Goal: Navigation & Orientation: Find specific page/section

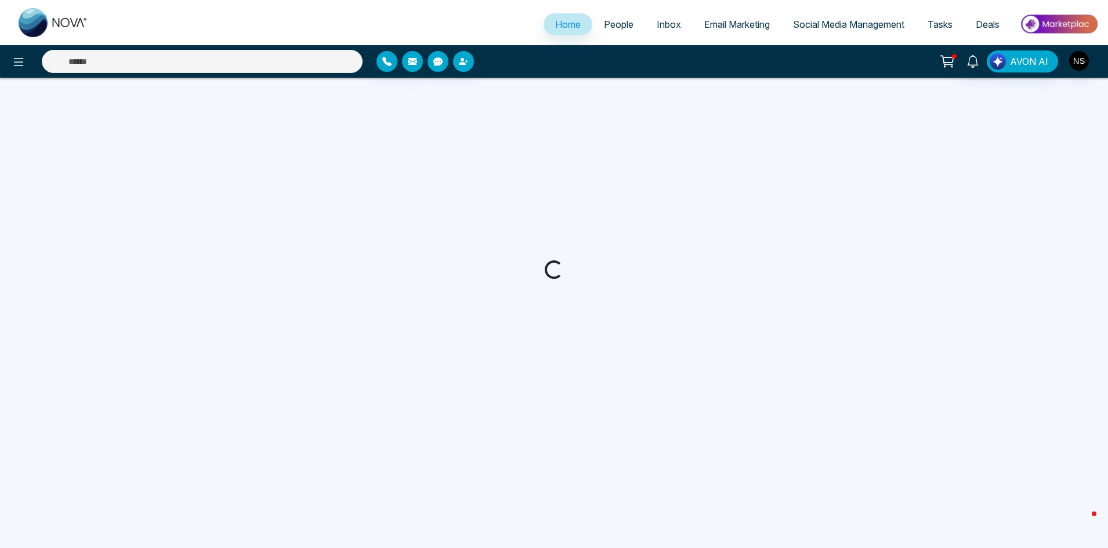
select select "*"
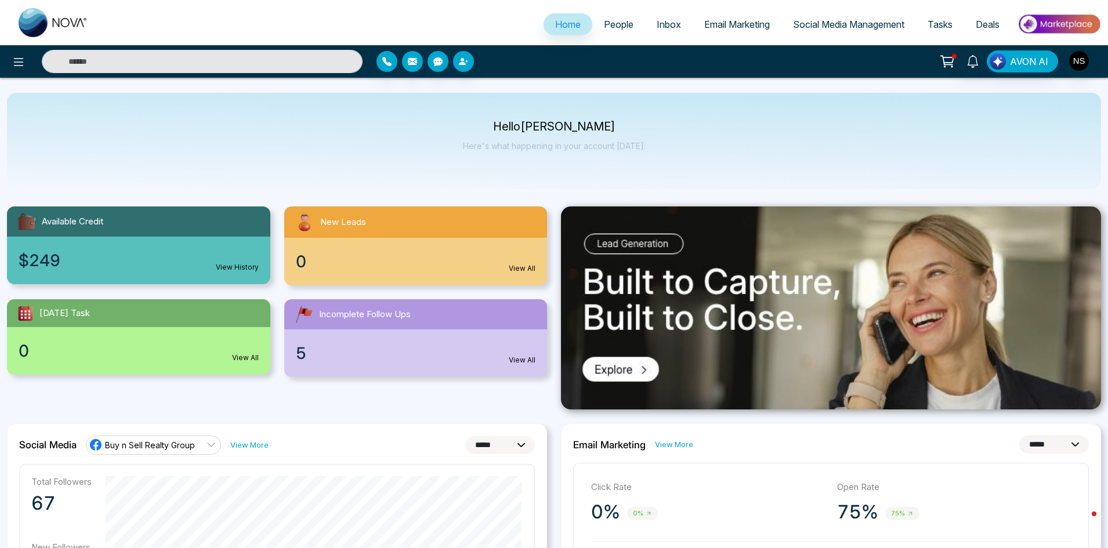
click at [838, 25] on span "Social Media Management" at bounding box center [848, 25] width 111 height 12
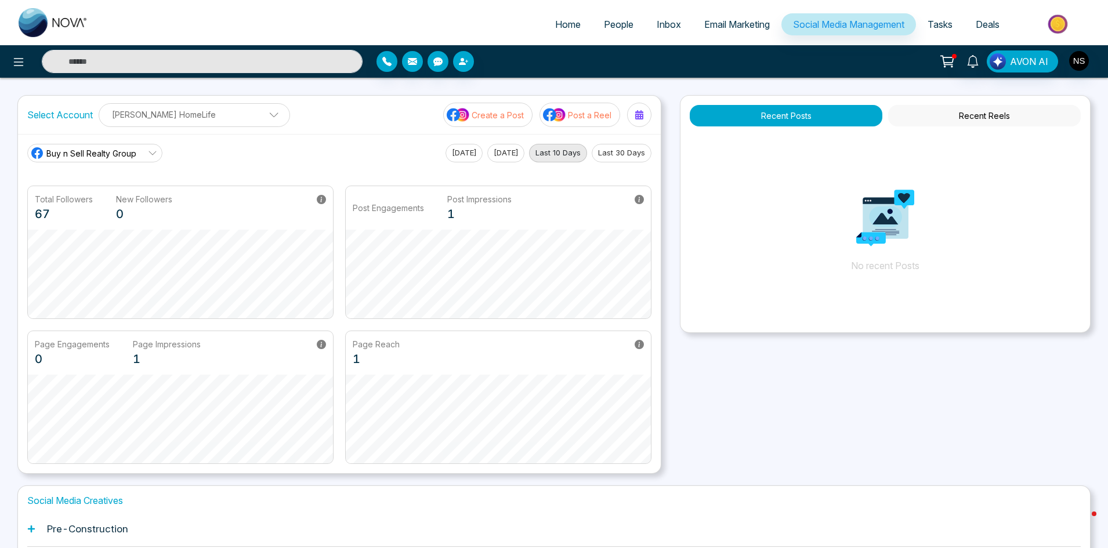
select select "*"
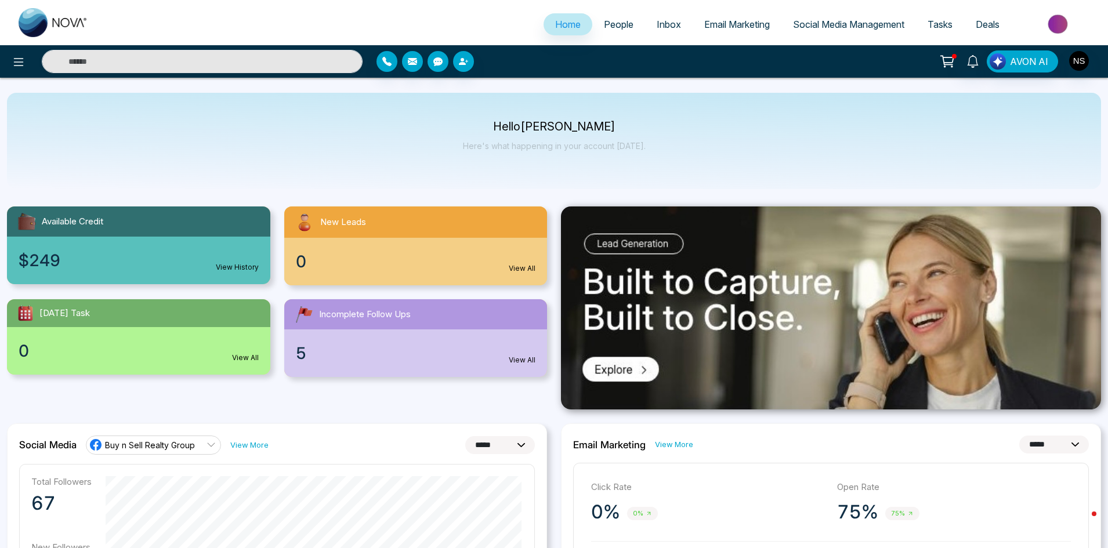
click at [945, 57] on icon at bounding box center [947, 61] width 16 height 16
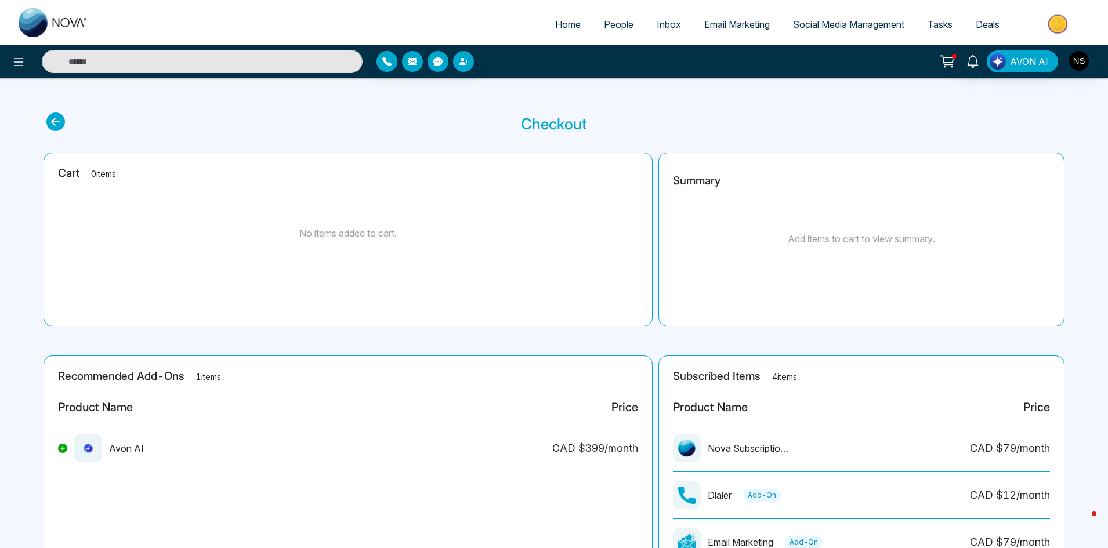
select select "*"
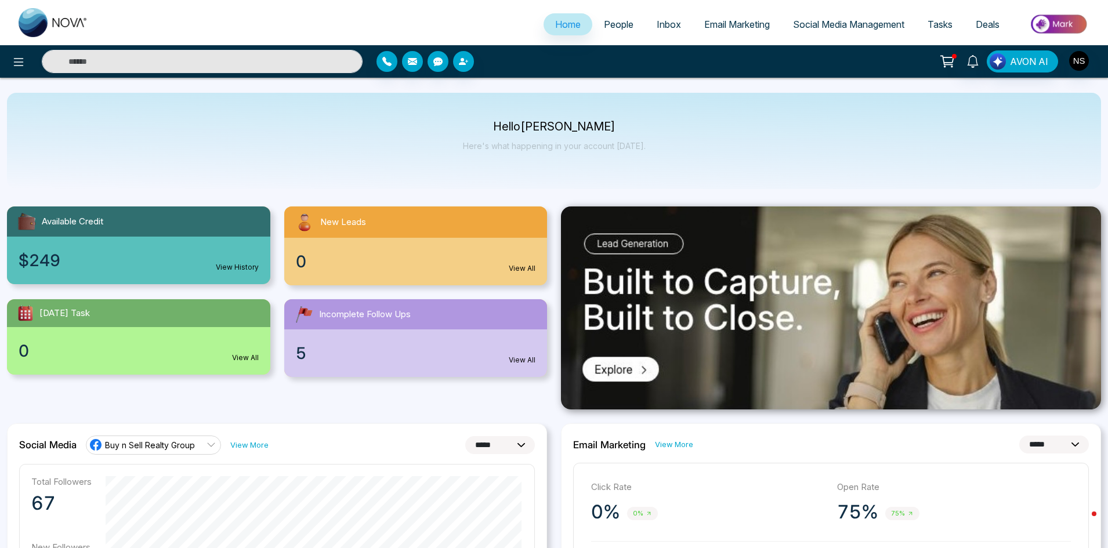
click at [625, 26] on span "People" at bounding box center [619, 25] width 30 height 12
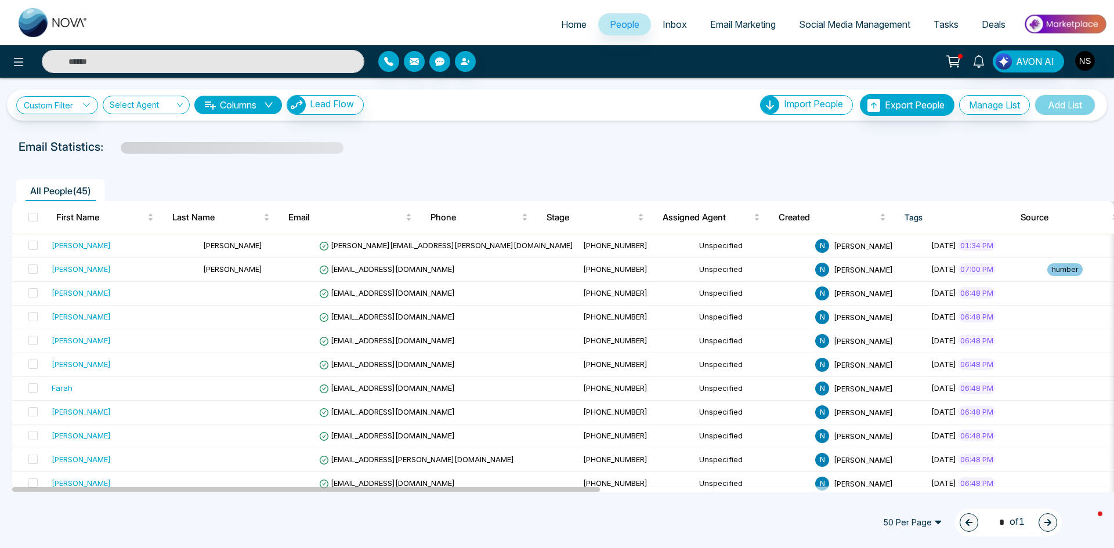
click at [670, 30] on link "Inbox" at bounding box center [675, 24] width 48 height 22
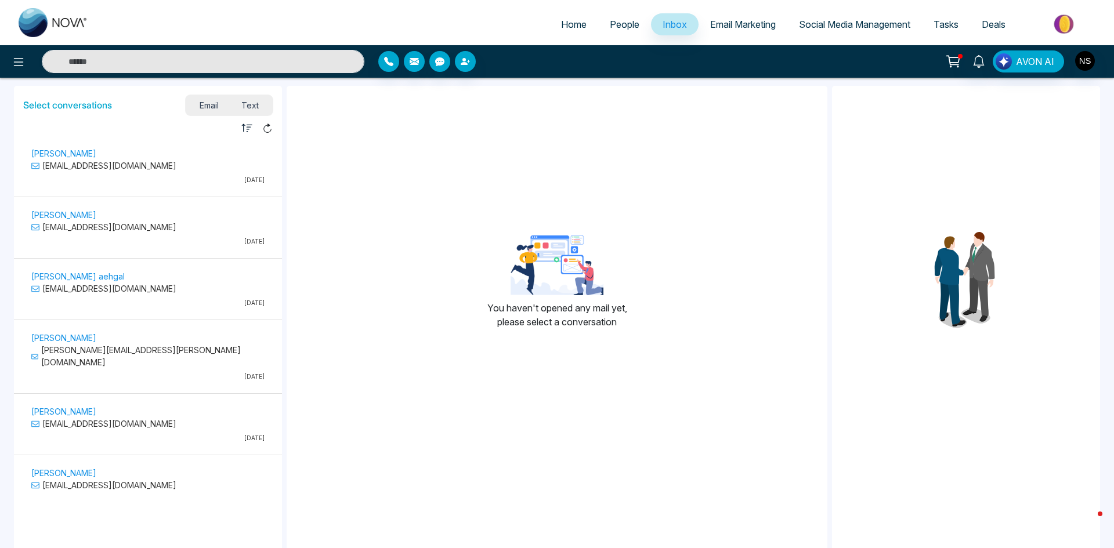
click at [754, 23] on span "Email Marketing" at bounding box center [743, 25] width 66 height 12
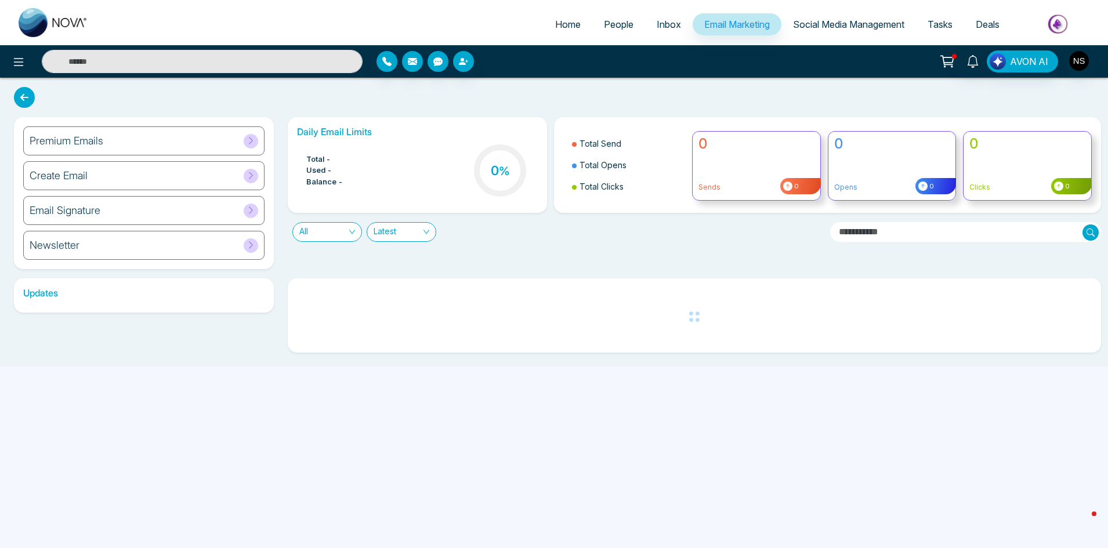
click at [824, 20] on span "Social Media Management" at bounding box center [848, 25] width 111 height 12
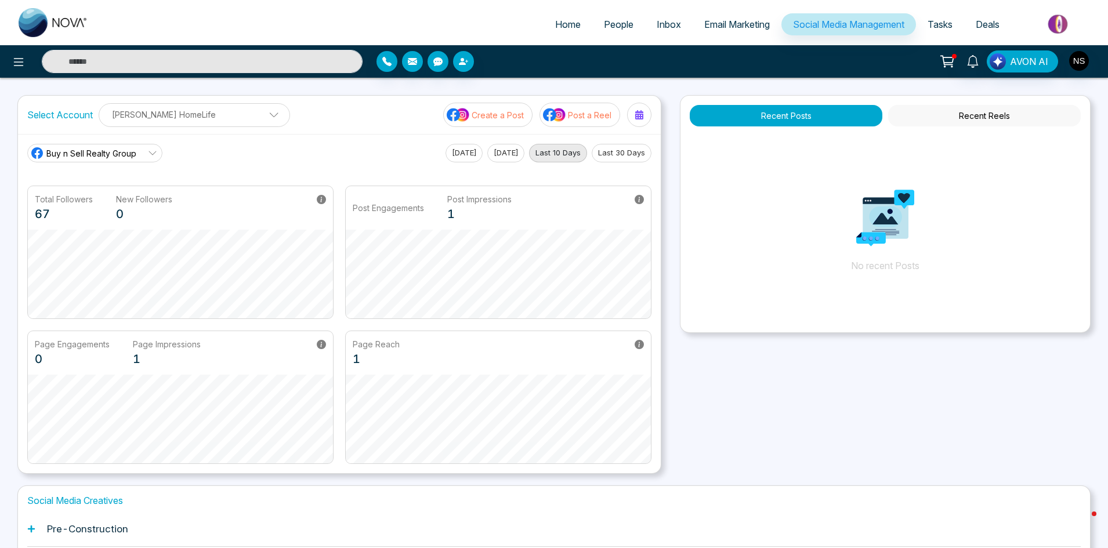
click at [942, 23] on span "Tasks" at bounding box center [940, 25] width 25 height 12
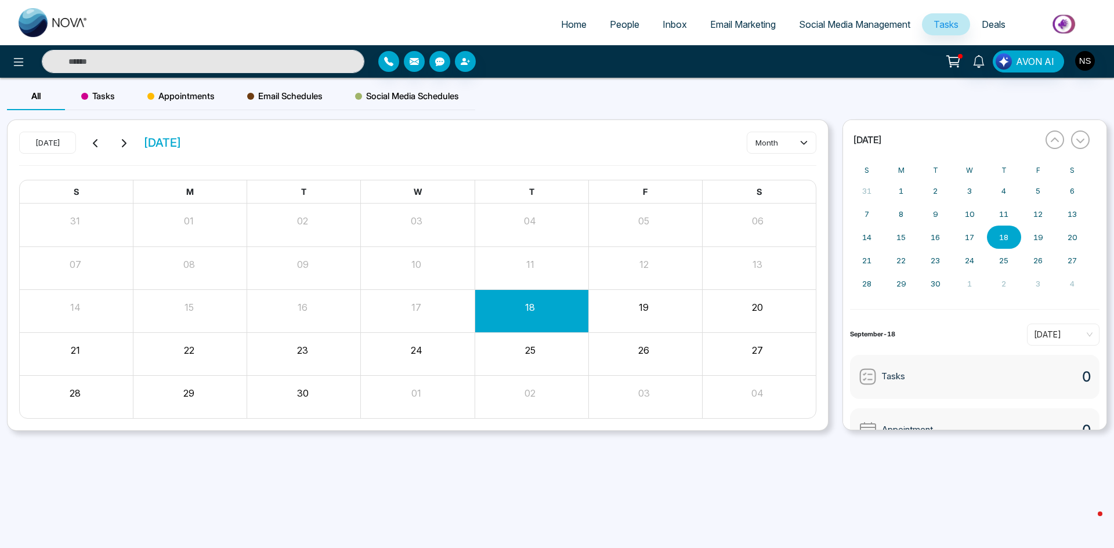
click at [1001, 21] on span "Deals" at bounding box center [994, 25] width 24 height 12
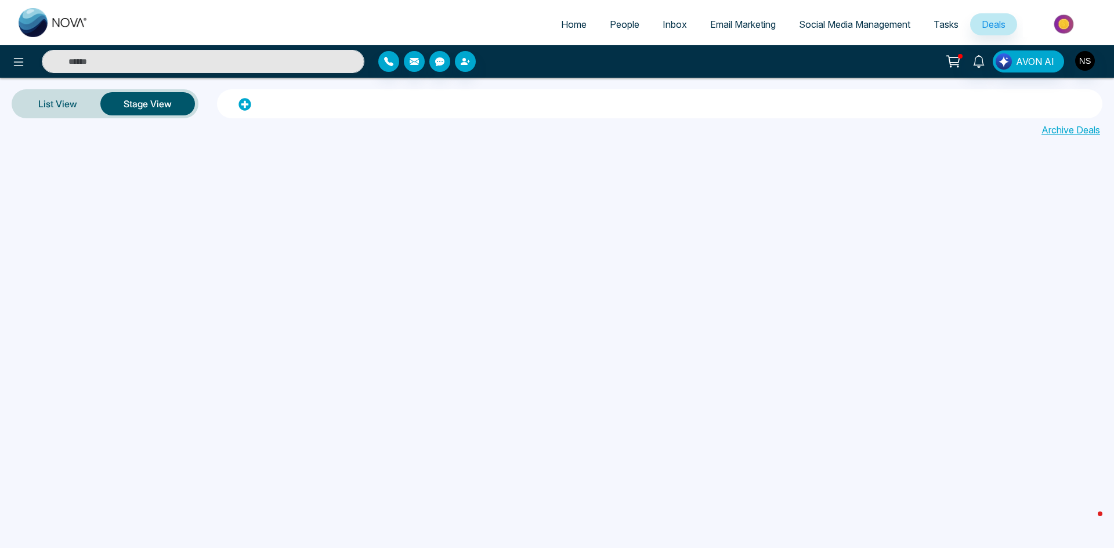
click at [810, 20] on span "Social Media Management" at bounding box center [854, 25] width 111 height 12
